Goal: Find specific page/section: Find specific page/section

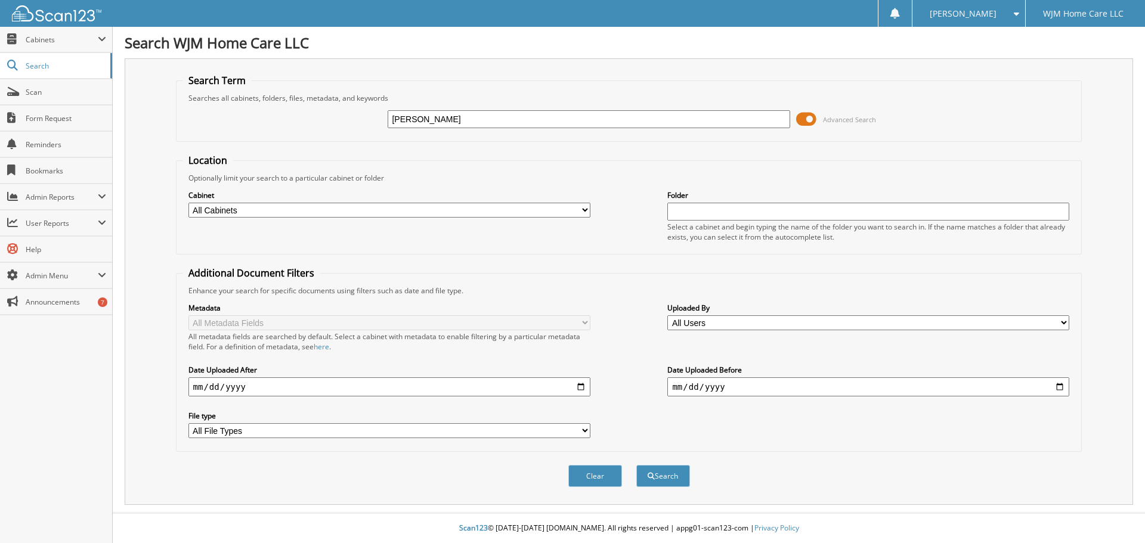
type input "[PERSON_NAME]"
click at [636, 465] on button "Search" at bounding box center [663, 476] width 54 height 22
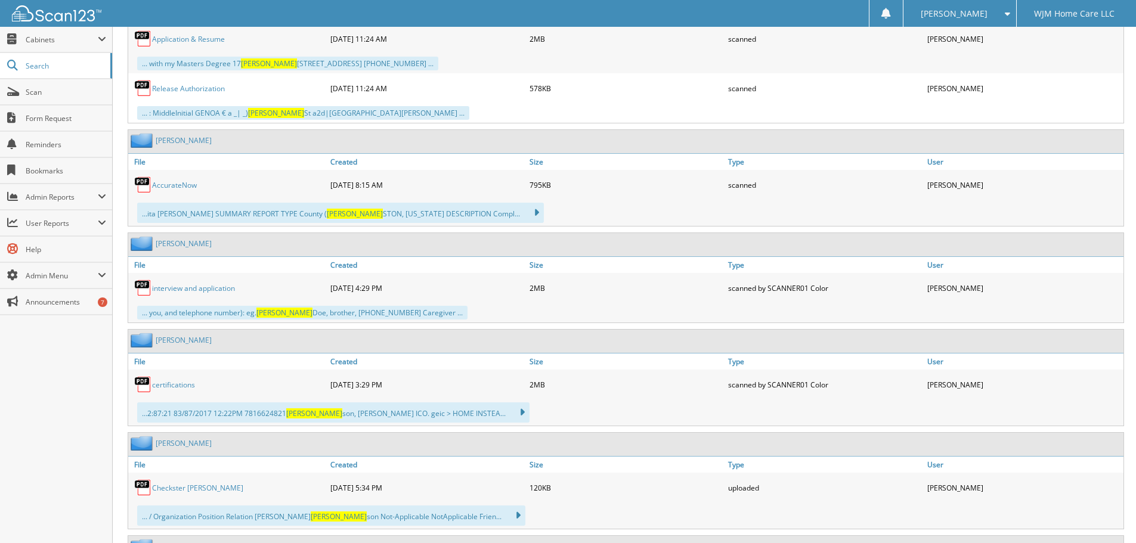
scroll to position [2982, 0]
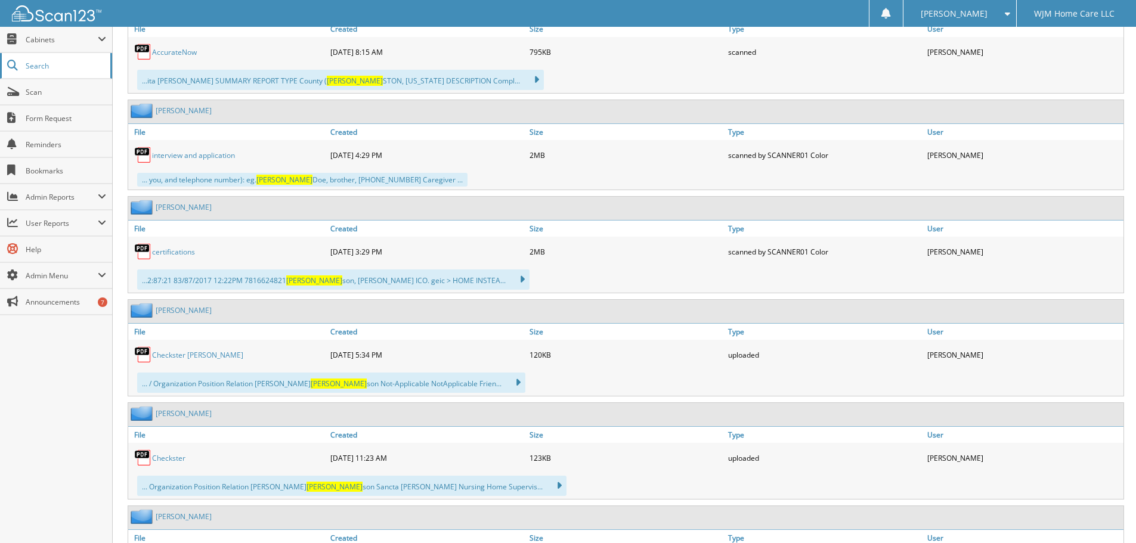
click at [35, 69] on span "Search" at bounding box center [65, 66] width 79 height 10
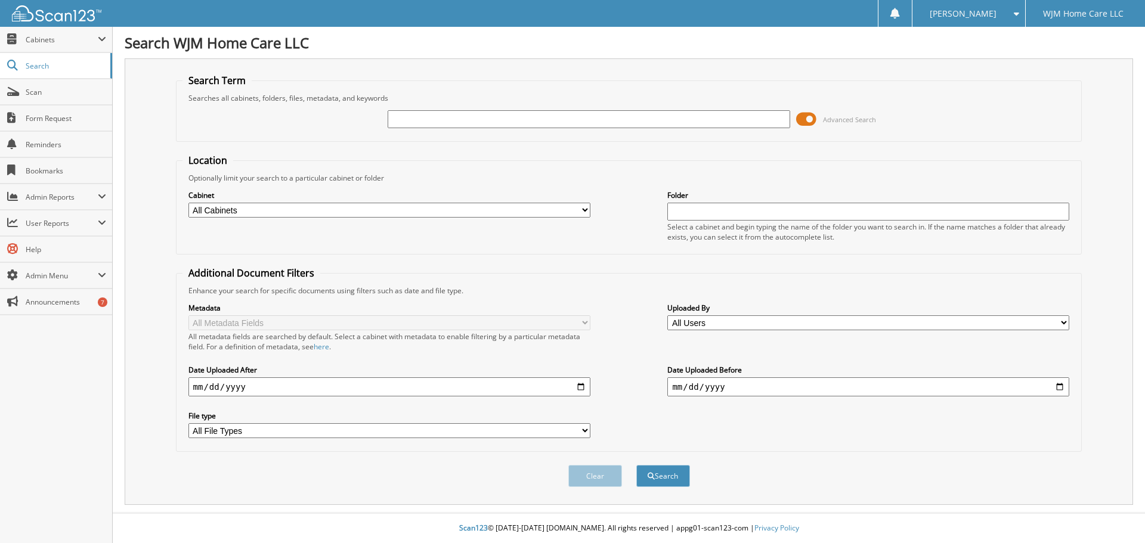
click at [52, 23] on div at bounding box center [50, 13] width 101 height 27
click at [57, 42] on span "Cabinets" at bounding box center [62, 40] width 72 height 10
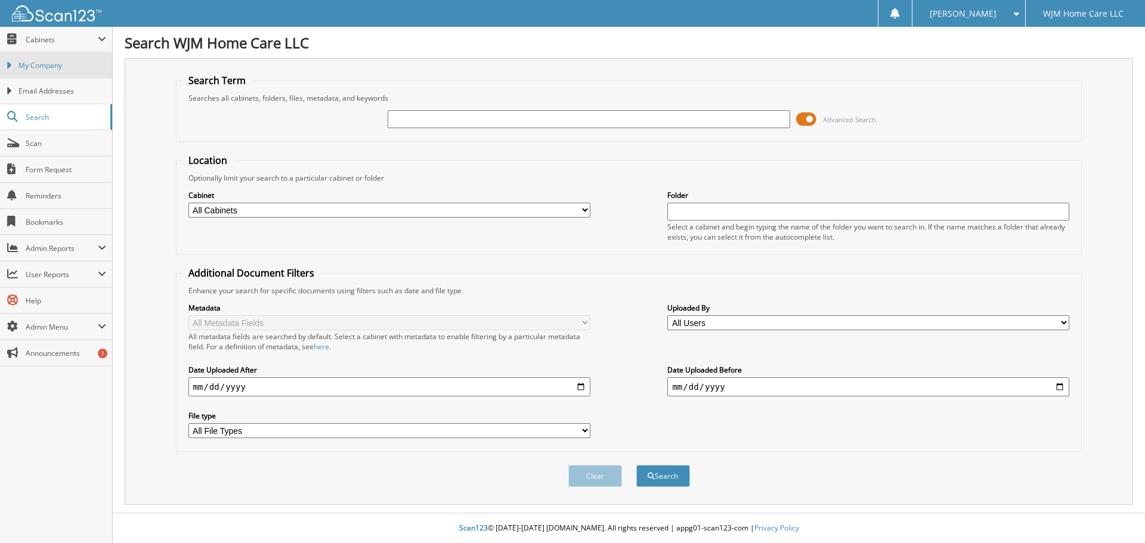
click at [35, 71] on link "My Company" at bounding box center [56, 65] width 112 height 26
